Goal: Task Accomplishment & Management: Use online tool/utility

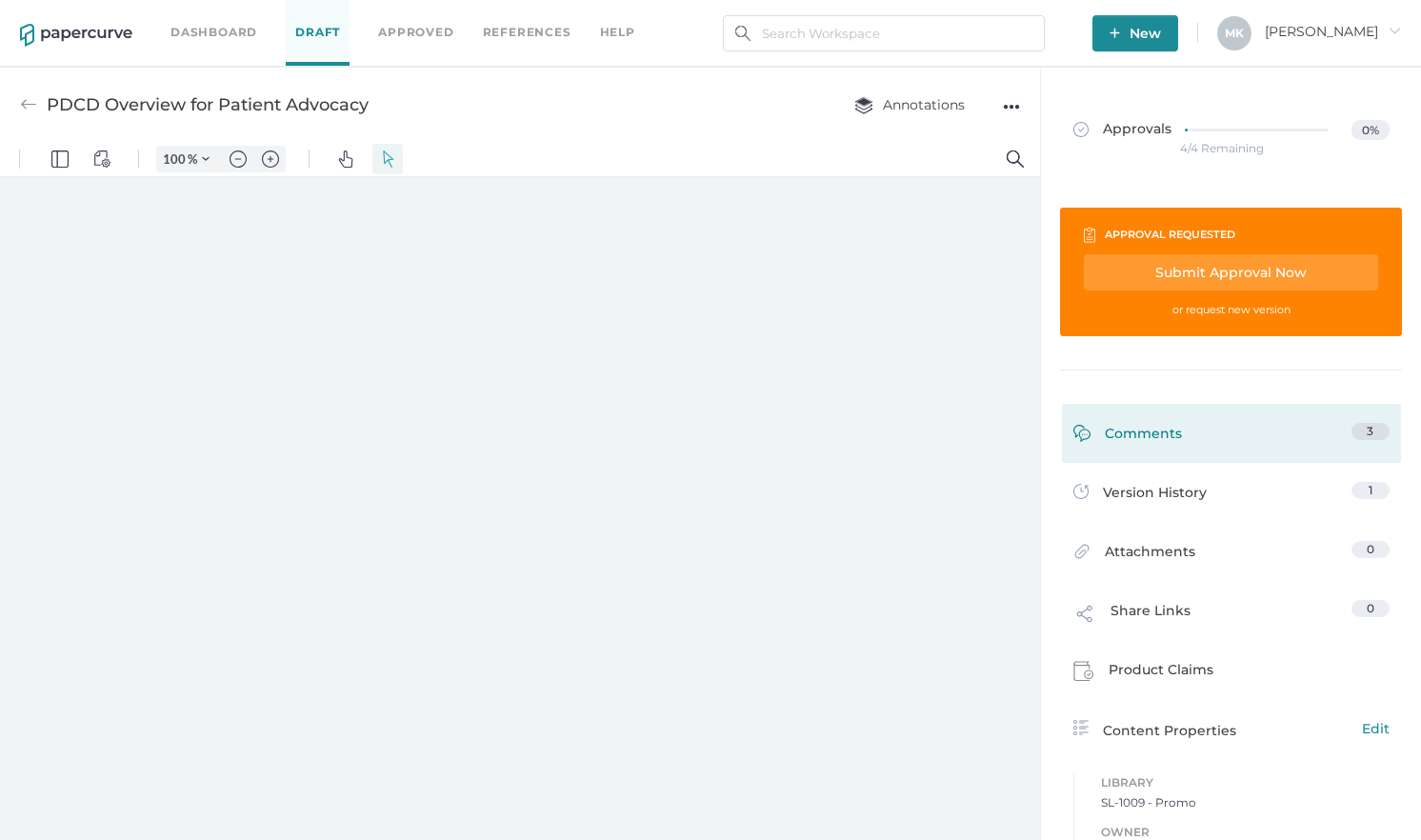
type input "125"
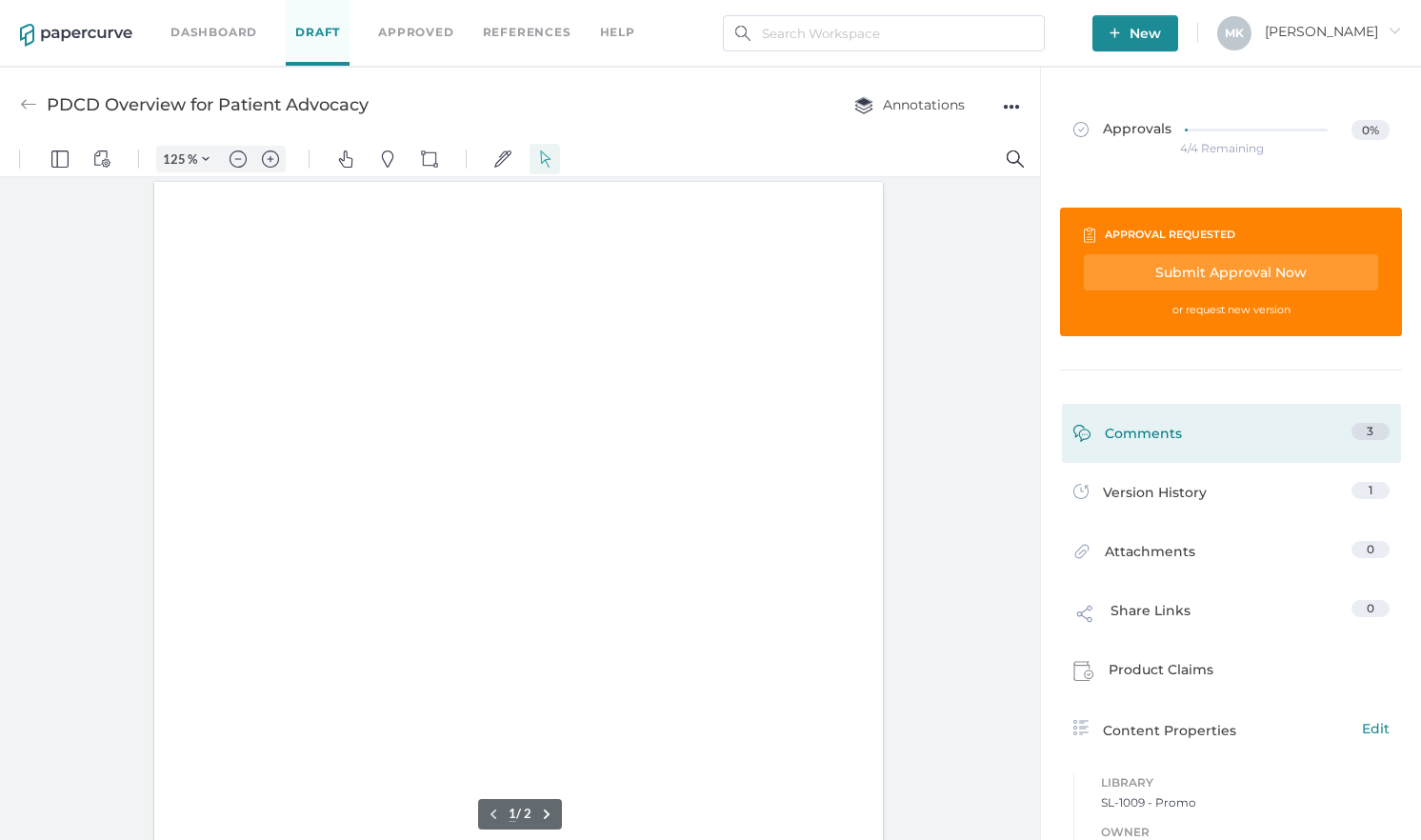
scroll to position [1, 0]
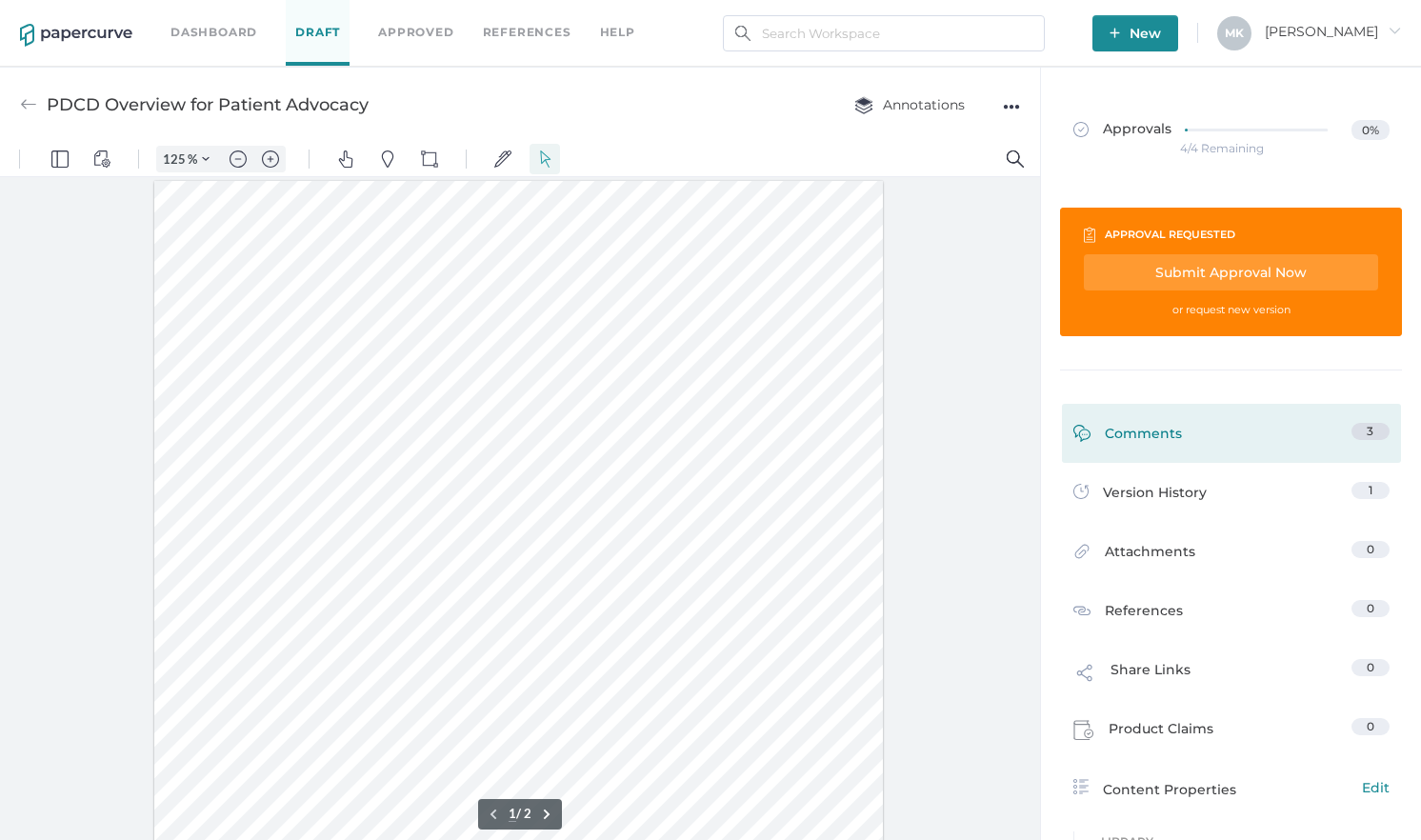
click at [1379, 415] on div "Comments 3" at bounding box center [1231, 432] width 339 height 59
click at [1265, 420] on div "Comments 3" at bounding box center [1231, 432] width 339 height 59
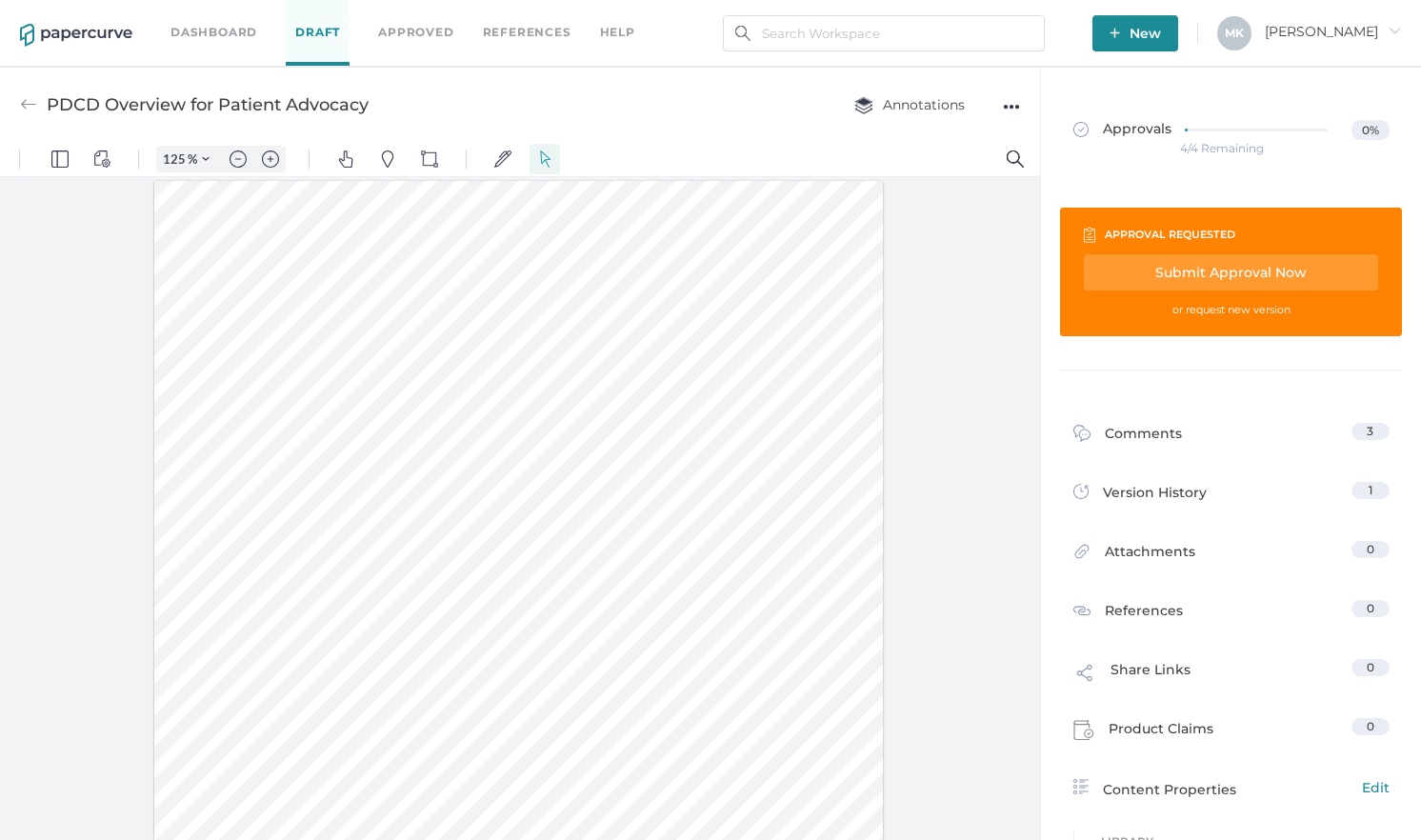
click at [258, 259] on div at bounding box center [518, 653] width 728 height 943
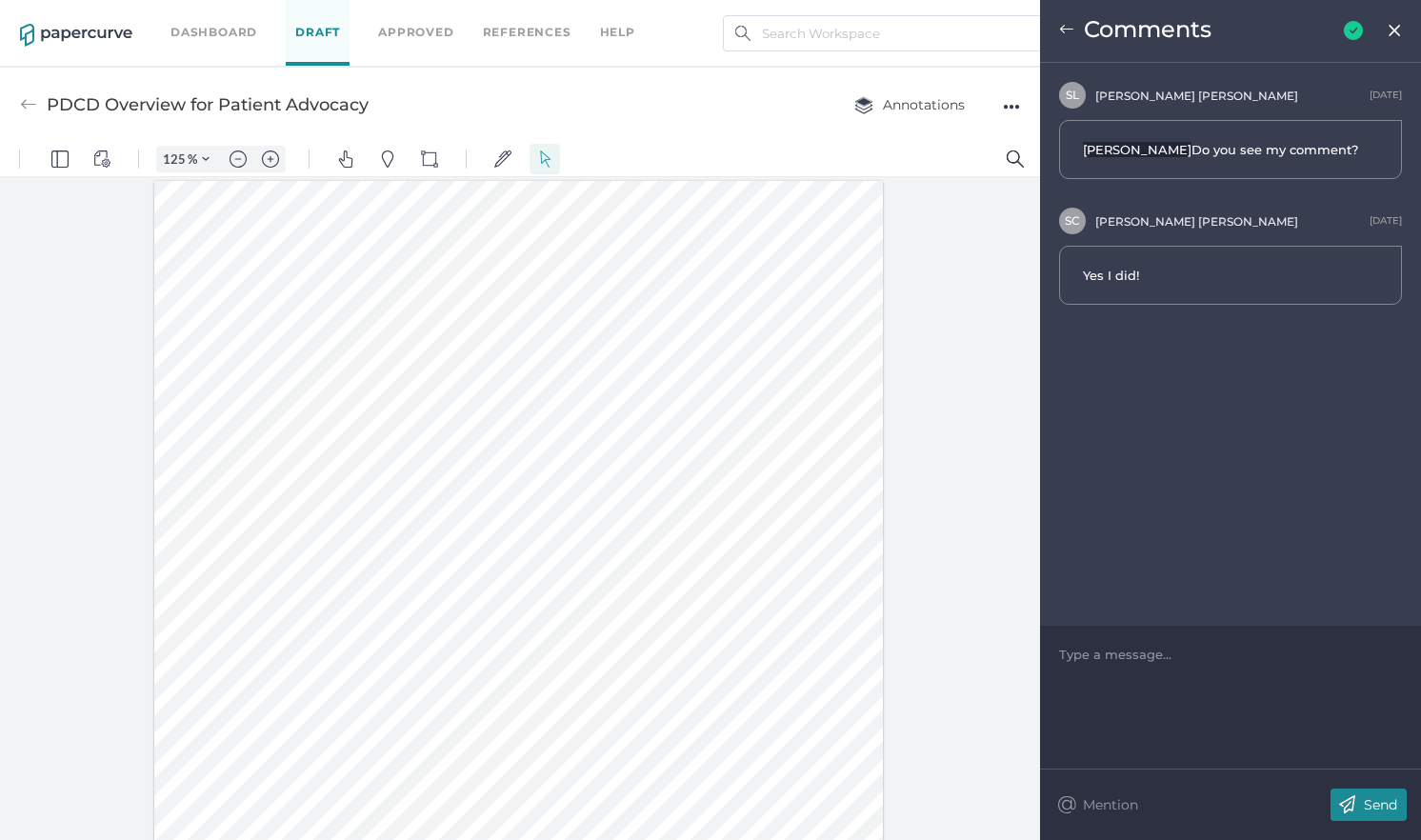
click at [1399, 32] on img at bounding box center [1394, 30] width 16 height 15
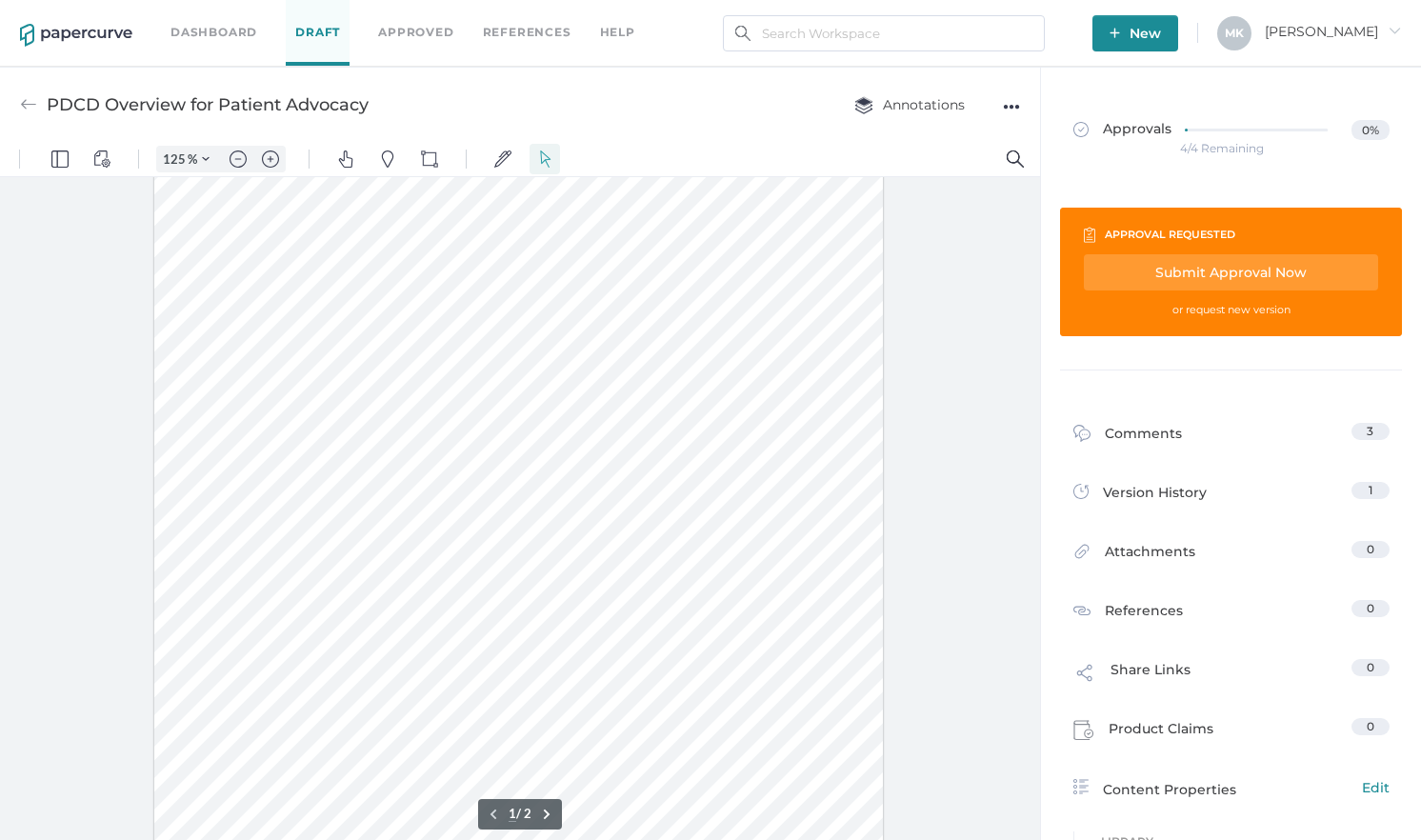
scroll to position [97, 0]
click at [588, 658] on div at bounding box center [518, 557] width 728 height 943
click at [995, 680] on div at bounding box center [519, 513] width 1039 height 672
type input "1"
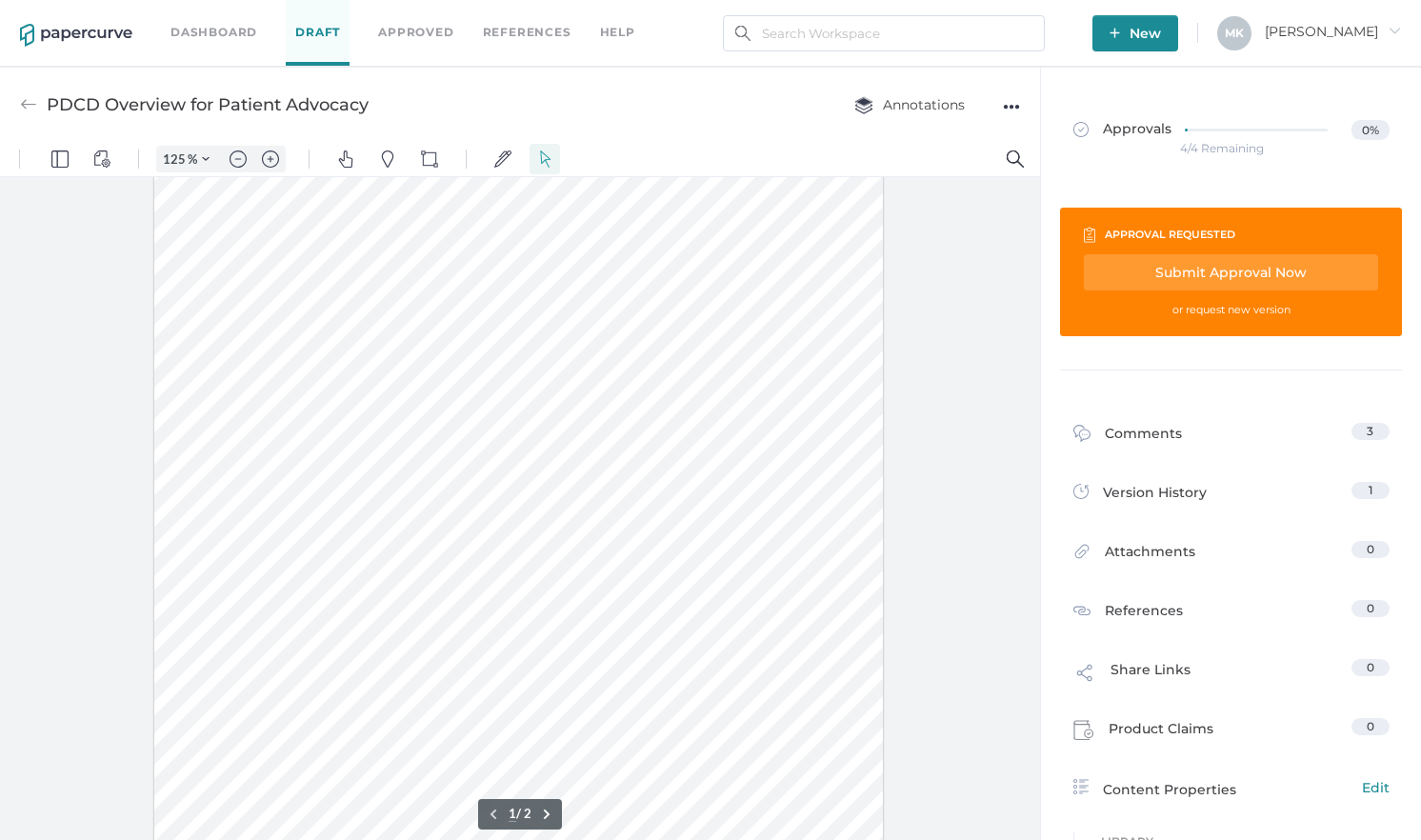
scroll to position [0, 0]
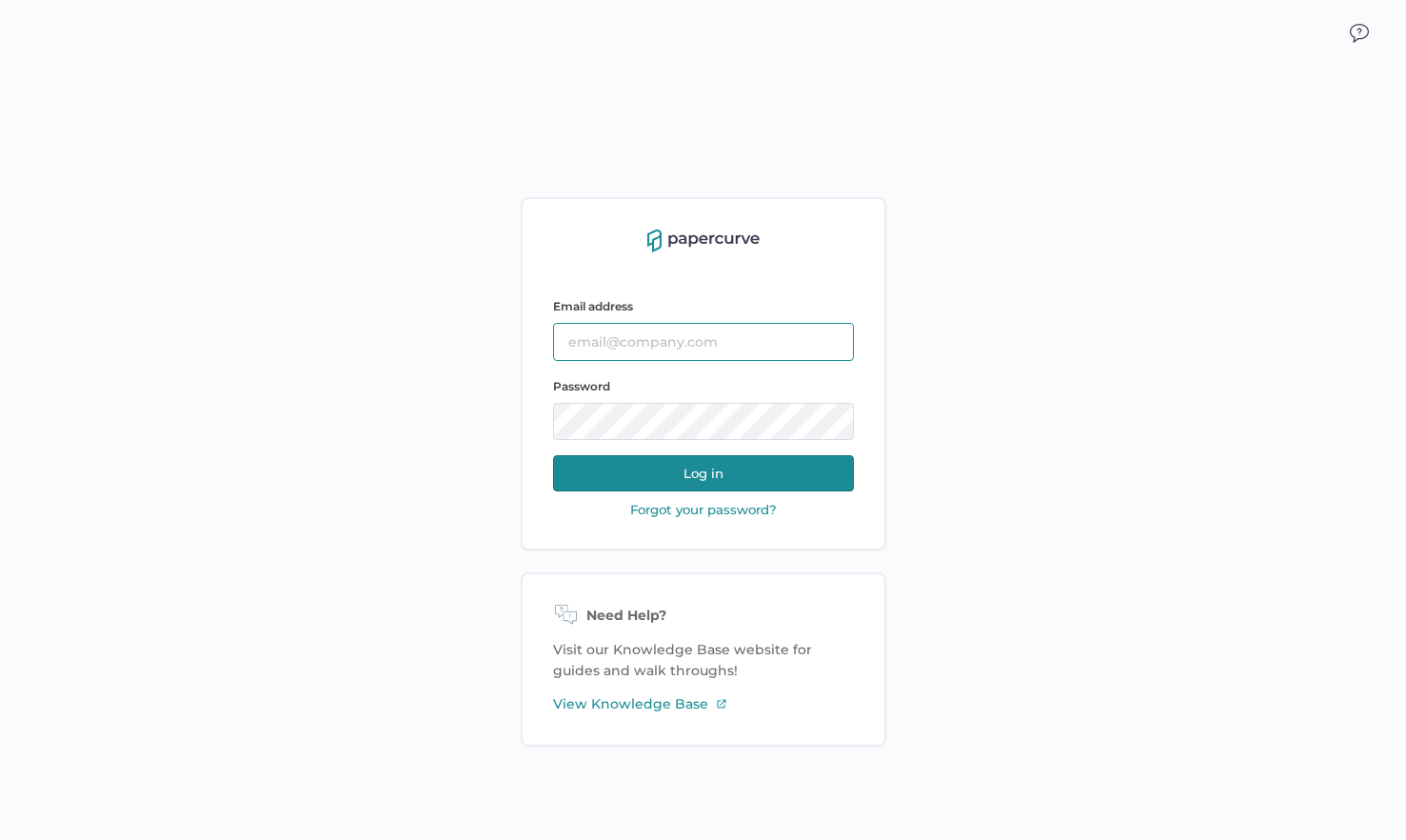
click at [637, 347] on input "text" at bounding box center [703, 342] width 301 height 38
type input "[EMAIL_ADDRESS][DOMAIN_NAME]"
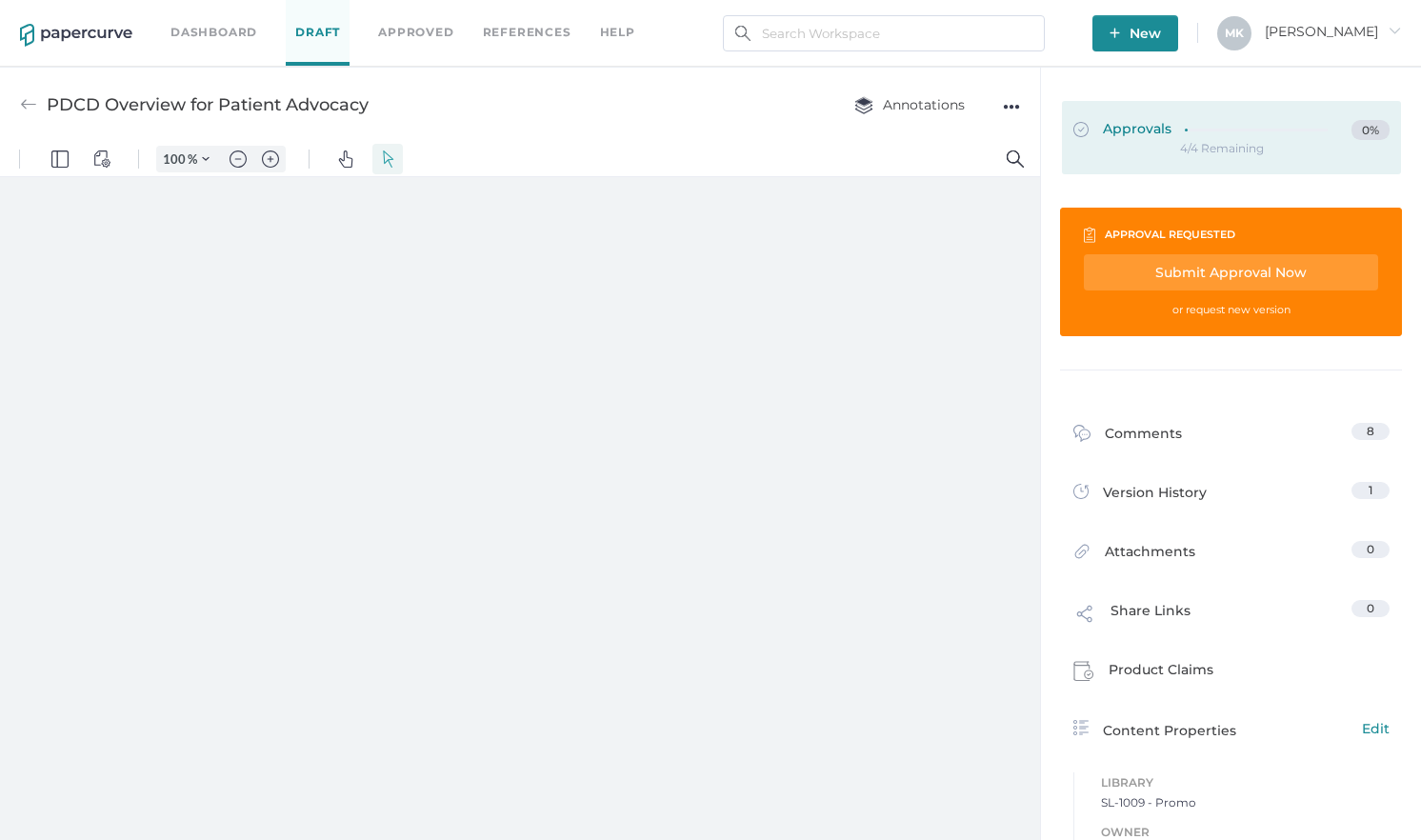
type input "125"
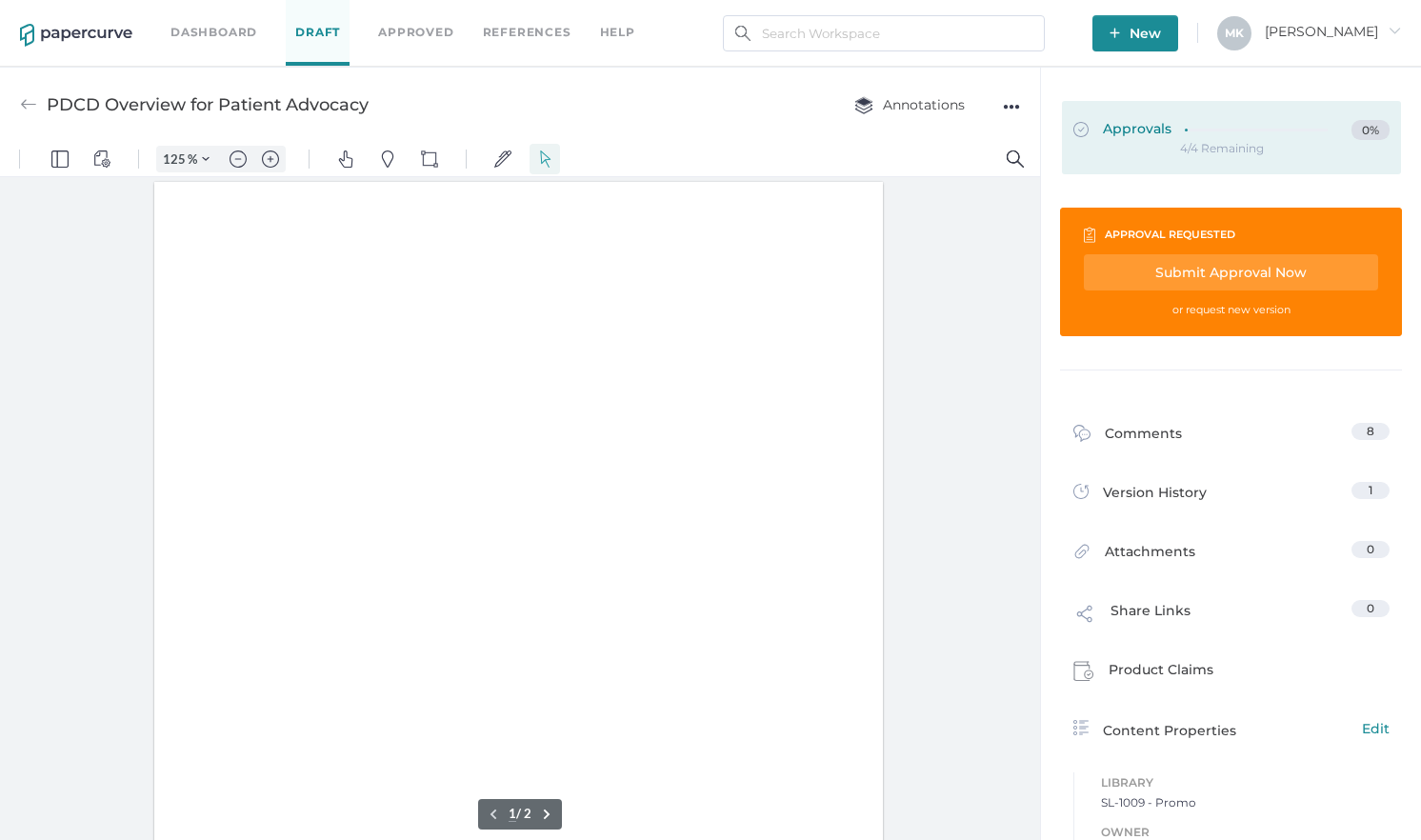
scroll to position [1, 0]
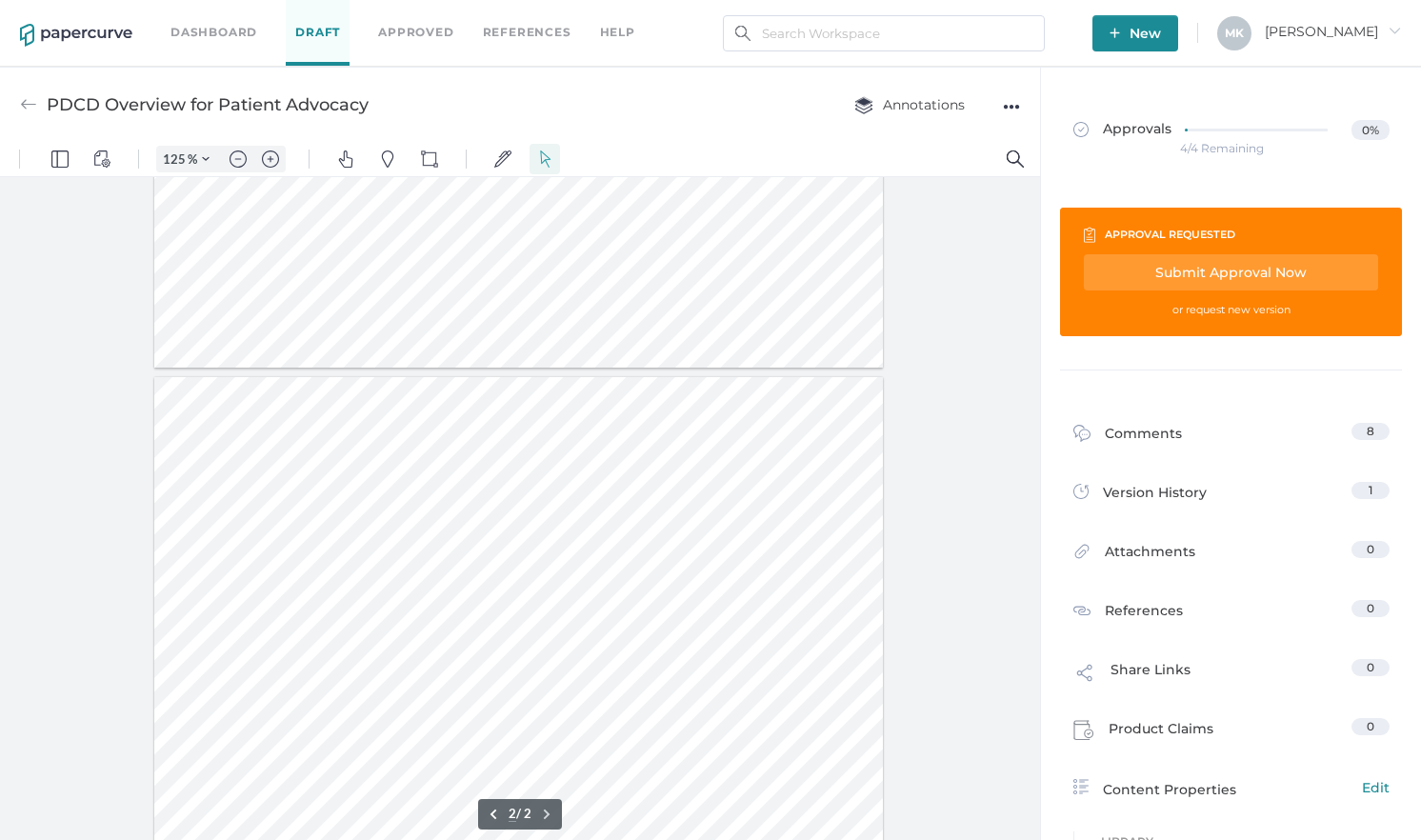
type input "1"
